Goal: Connect with others

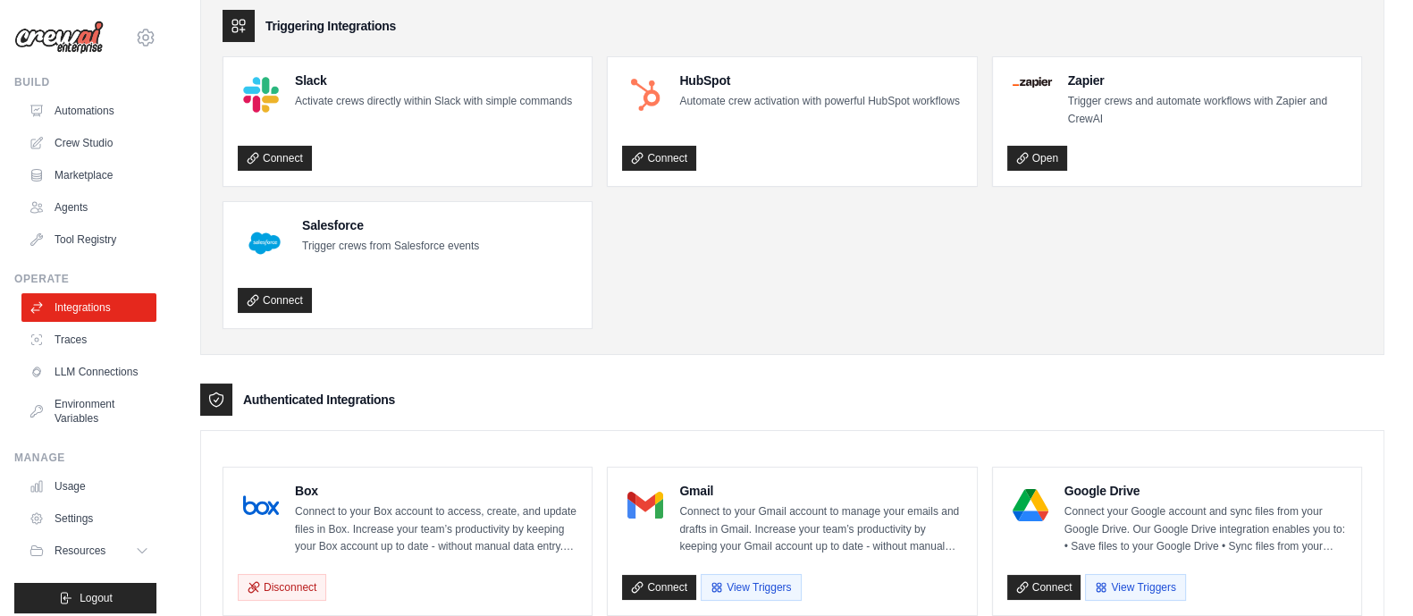
scroll to position [111, 0]
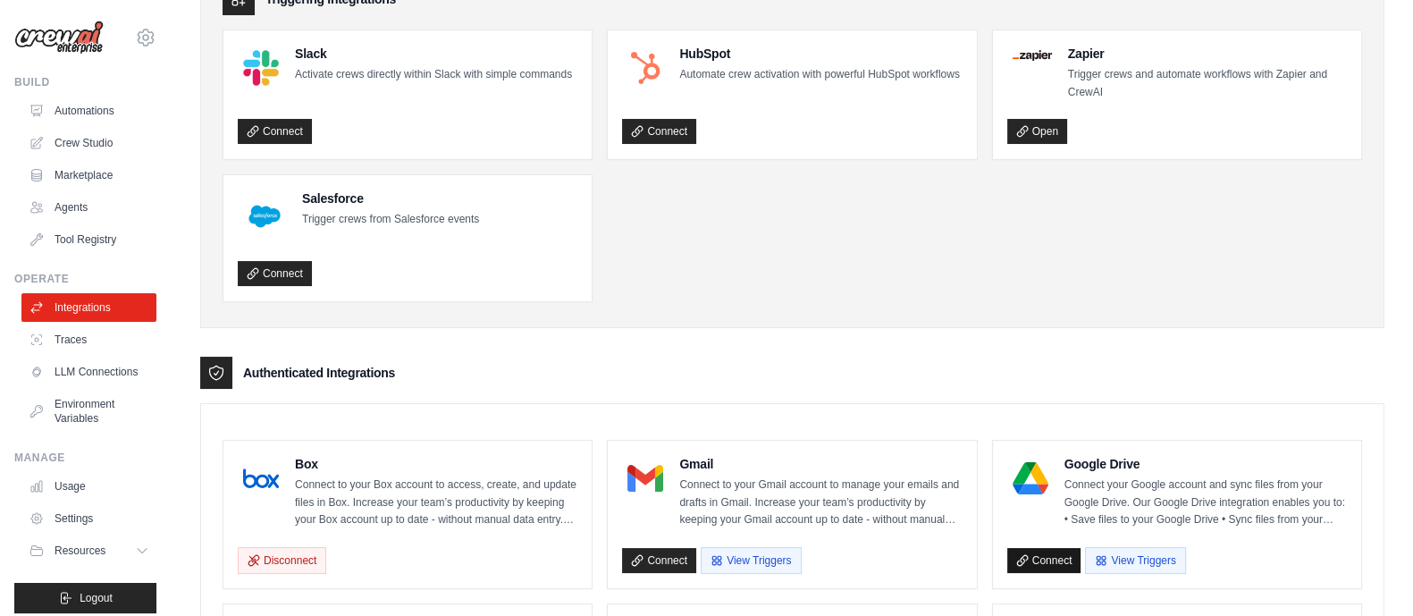
click at [1052, 556] on link "Connect" at bounding box center [1045, 560] width 74 height 25
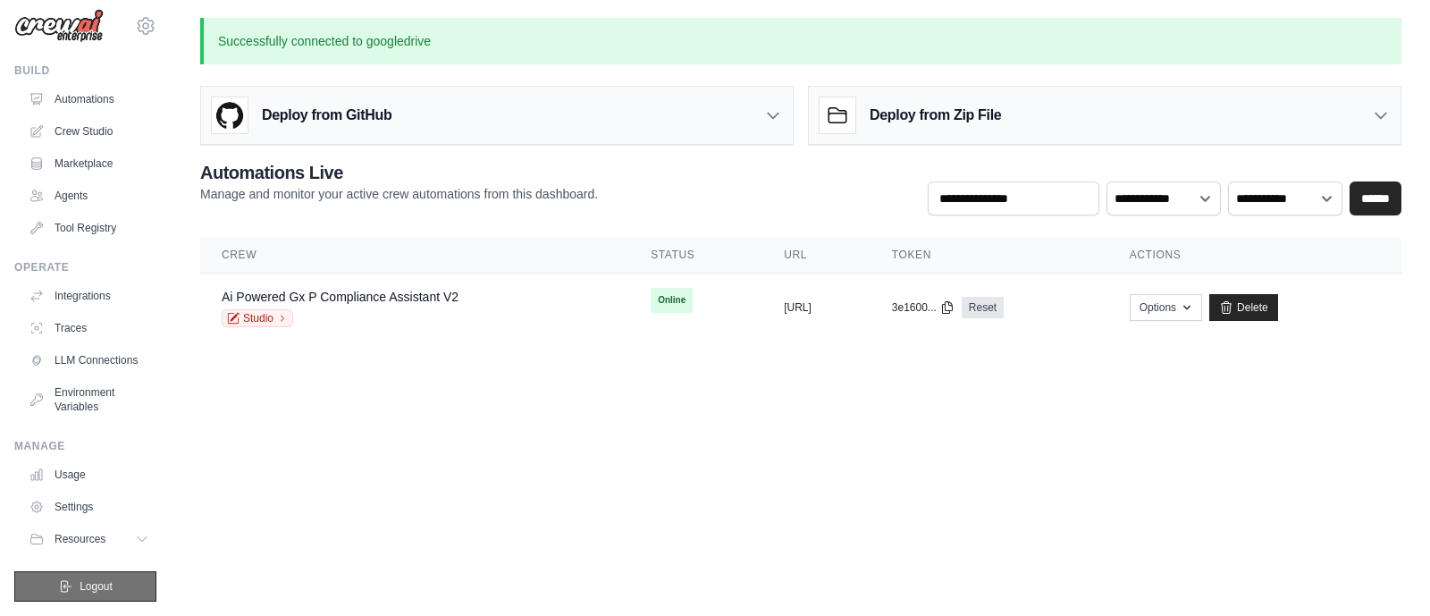
click at [80, 587] on span "Logout" at bounding box center [96, 586] width 33 height 14
